Goal: Entertainment & Leisure: Consume media (video, audio)

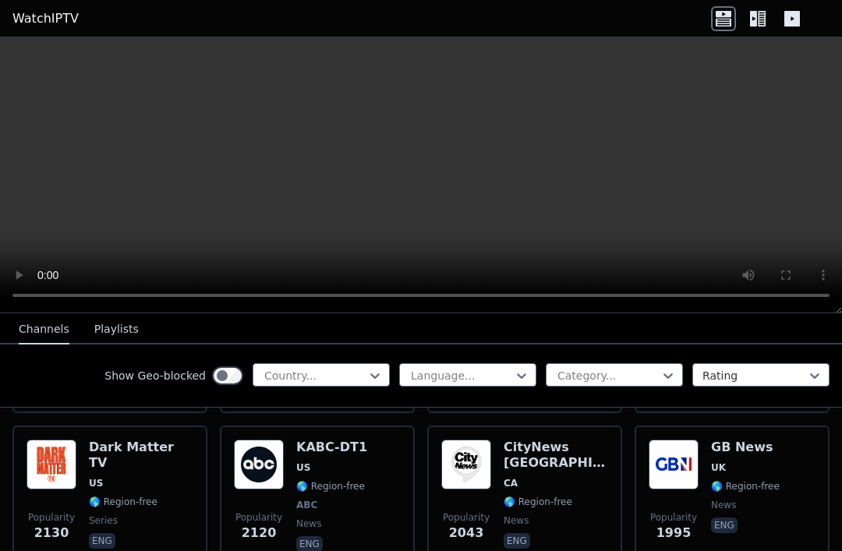
scroll to position [1087, 0]
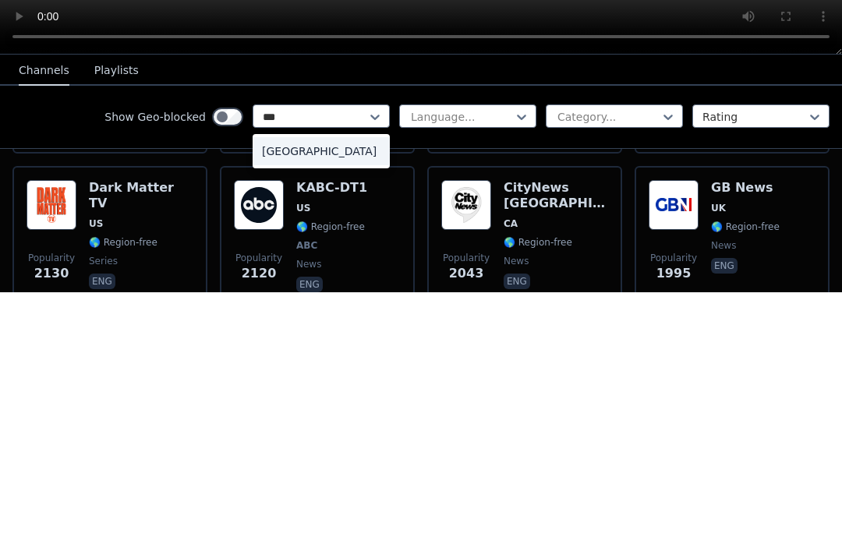
click at [356, 396] on div "[GEOGRAPHIC_DATA]" at bounding box center [321, 410] width 137 height 28
type input "***"
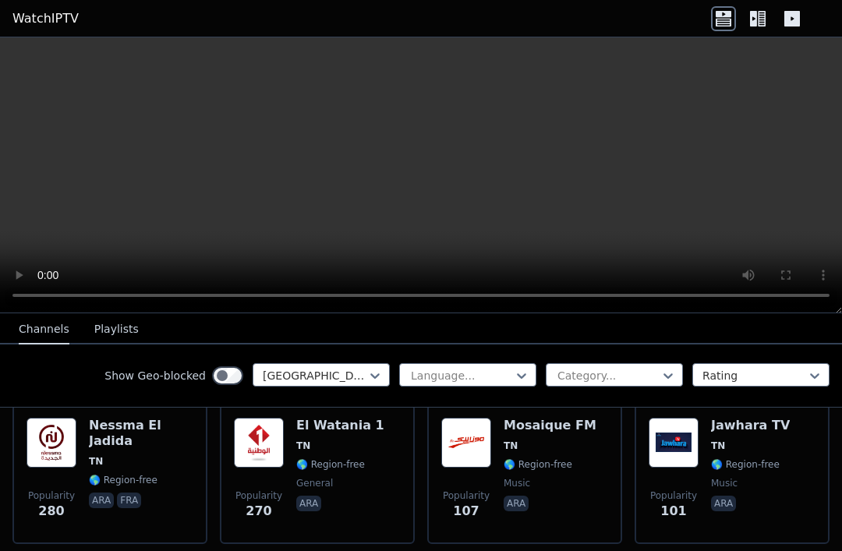
scroll to position [186, 0]
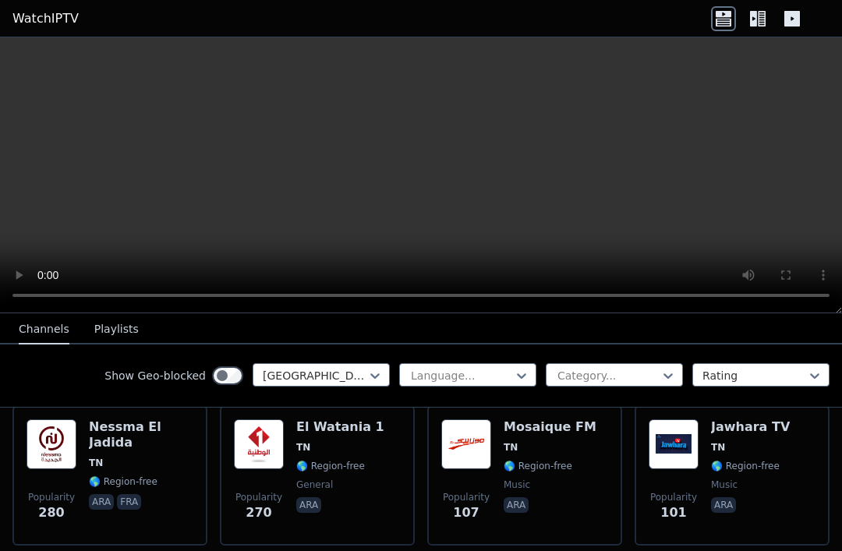
click at [161, 428] on h6 "Nessma El Jadida" at bounding box center [141, 435] width 105 height 31
click at [406, 166] on video at bounding box center [421, 175] width 842 height 276
click at [155, 457] on div "Nessma [GEOGRAPHIC_DATA] [GEOGRAPHIC_DATA] 🌎 Region-free ara fra" at bounding box center [141, 476] width 105 height 112
click at [382, 431] on div "Popularity [GEOGRAPHIC_DATA] 1 TN 🌎 Region-free general ara" at bounding box center [317, 476] width 167 height 112
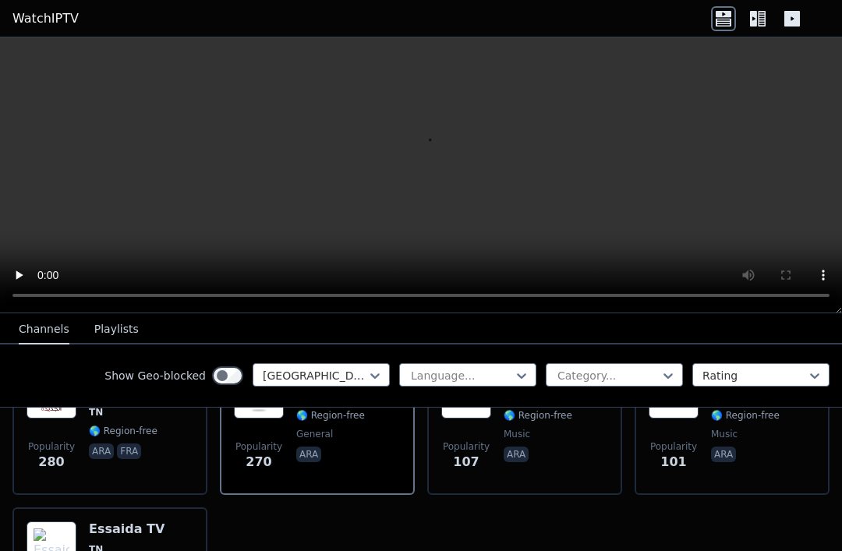
scroll to position [255, 0]
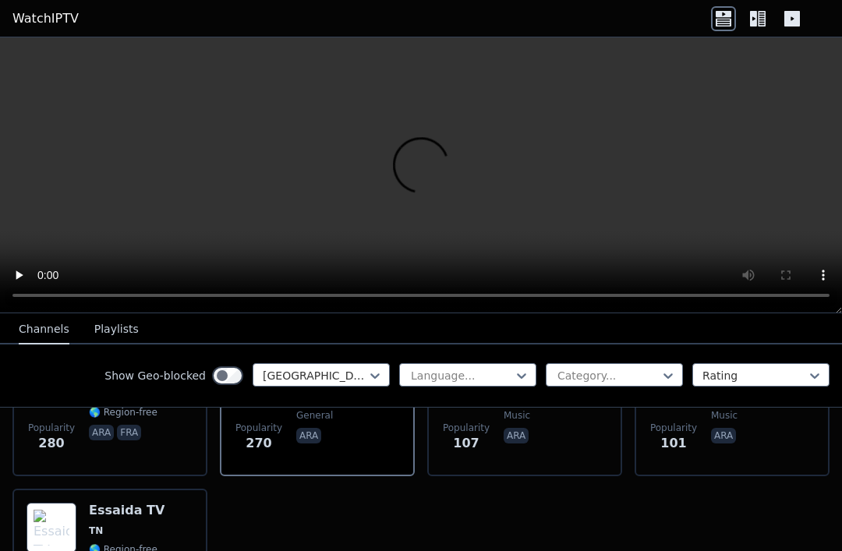
click at [360, 473] on div "Popularity [GEOGRAPHIC_DATA] 1 TN 🌎 Region-free general ara" at bounding box center [317, 406] width 195 height 140
click at [511, 452] on div "Mosaique FM [GEOGRAPHIC_DATA] 🌎 Region-free music ara" at bounding box center [550, 406] width 93 height 112
click at [420, 190] on video at bounding box center [421, 175] width 842 height 276
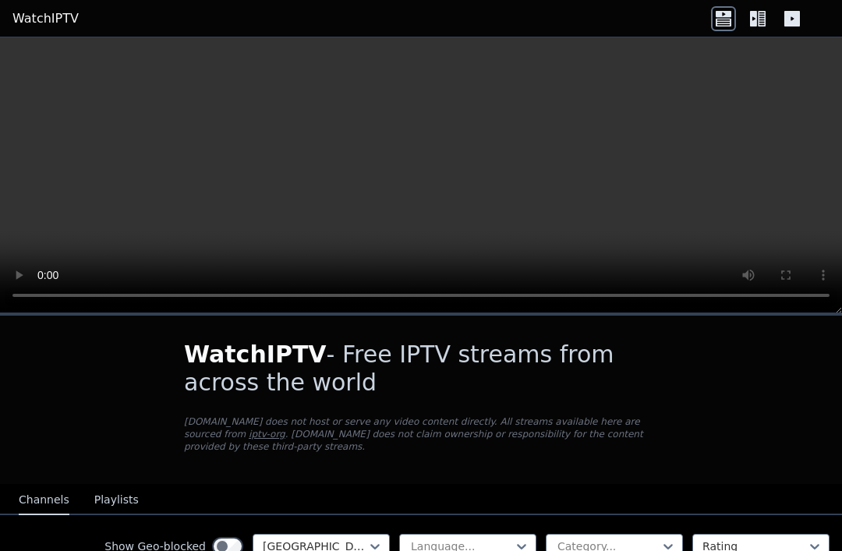
scroll to position [0, 0]
